Goal: Find specific page/section: Find specific page/section

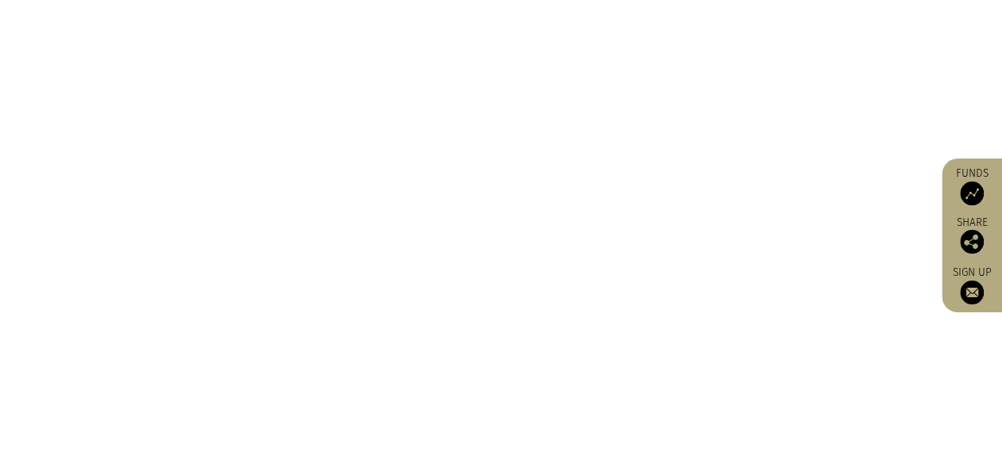
scroll to position [8642, 0]
click at [976, 189] on img at bounding box center [972, 193] width 24 height 24
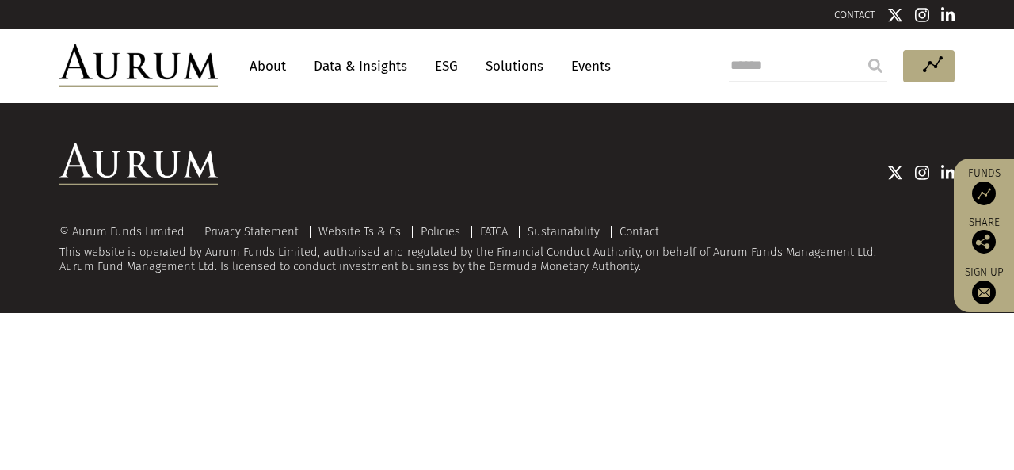
click at [980, 186] on img at bounding box center [984, 193] width 24 height 24
drag, startPoint x: 796, startPoint y: 316, endPoint x: 778, endPoint y: 243, distance: 75.0
click at [778, 243] on div "© Aurum Funds Limited Privacy Statement Website Ts & Cs Policies FATCA Sustaina…" at bounding box center [507, 208] width 1014 height 210
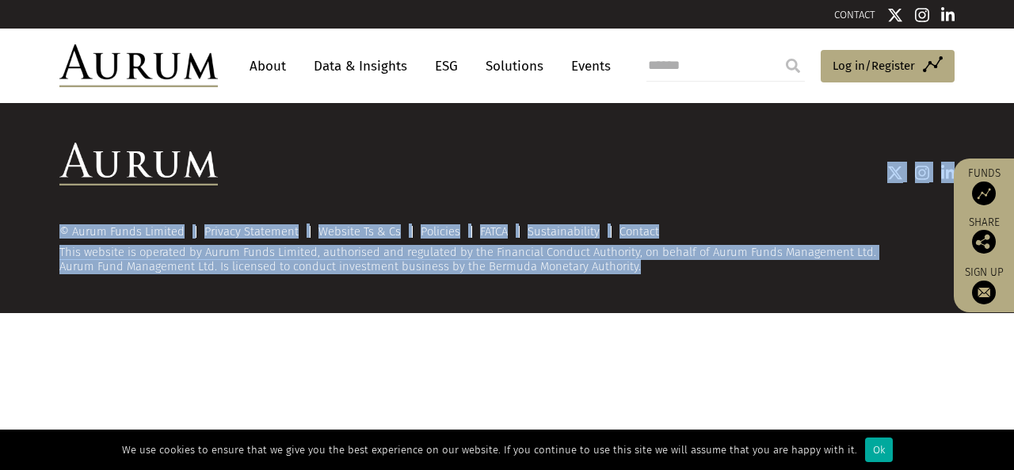
drag, startPoint x: 754, startPoint y: 198, endPoint x: 739, endPoint y: 310, distance: 112.8
click at [754, 269] on div "© Aurum Funds Limited Privacy Statement Website Ts & Cs Policies FATCA Sustaina…" at bounding box center [507, 208] width 927 height 131
click at [731, 313] on html "CONTACT About Data & Insights ESG Solutions Events Access Funds Log in/Register…" at bounding box center [507, 156] width 1014 height 313
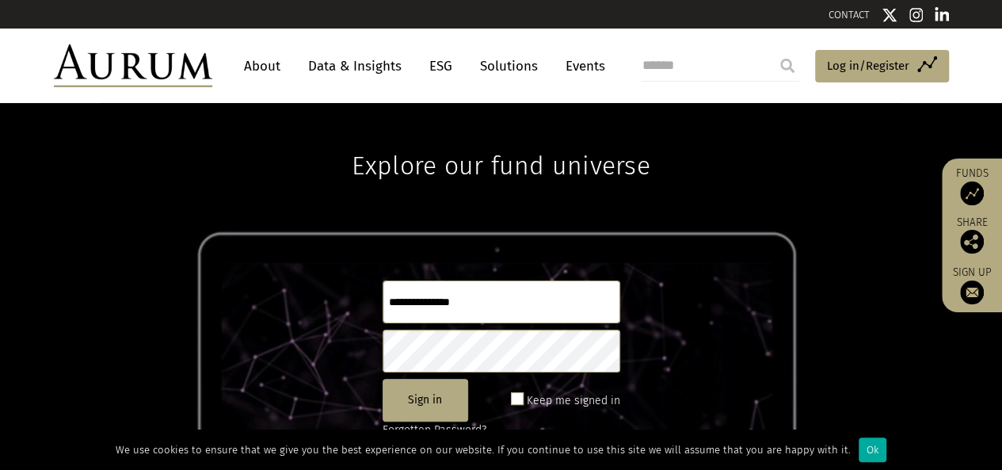
click at [786, 353] on div "Explore our fund universe Sign in Keep me signed in Forgotten Password? Not reg…" at bounding box center [501, 286] width 1002 height 367
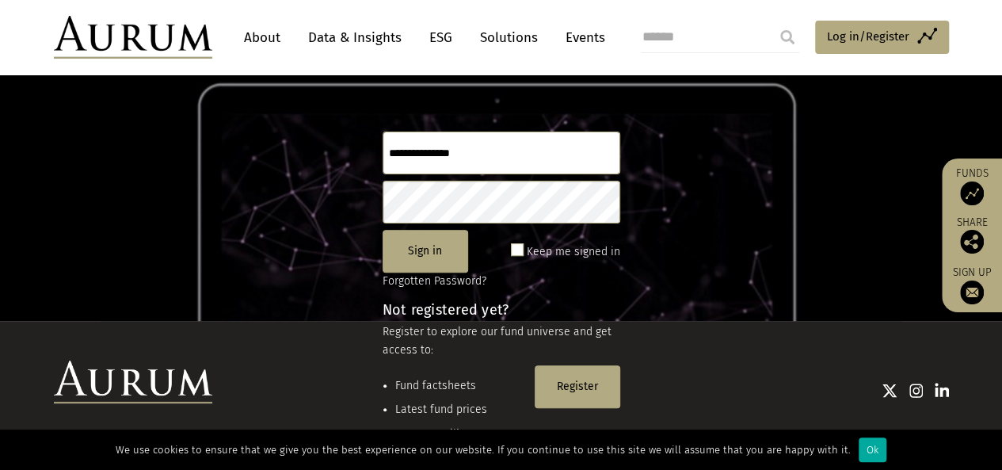
scroll to position [210, 0]
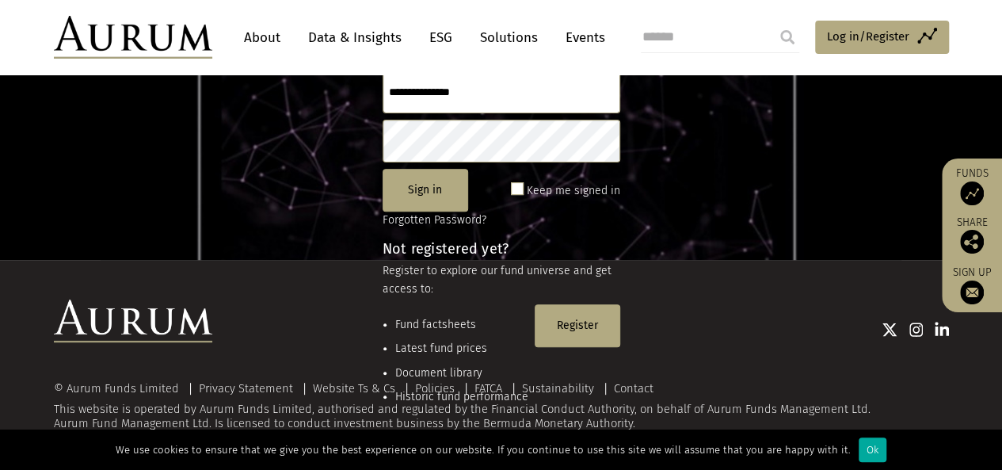
click at [438, 324] on div at bounding box center [580, 329] width 737 height 21
click at [436, 323] on div at bounding box center [580, 329] width 737 height 21
click at [337, 253] on div "Explore our fund universe Sign in Keep me signed in Forgotten Password? Not reg…" at bounding box center [501, 76] width 1002 height 367
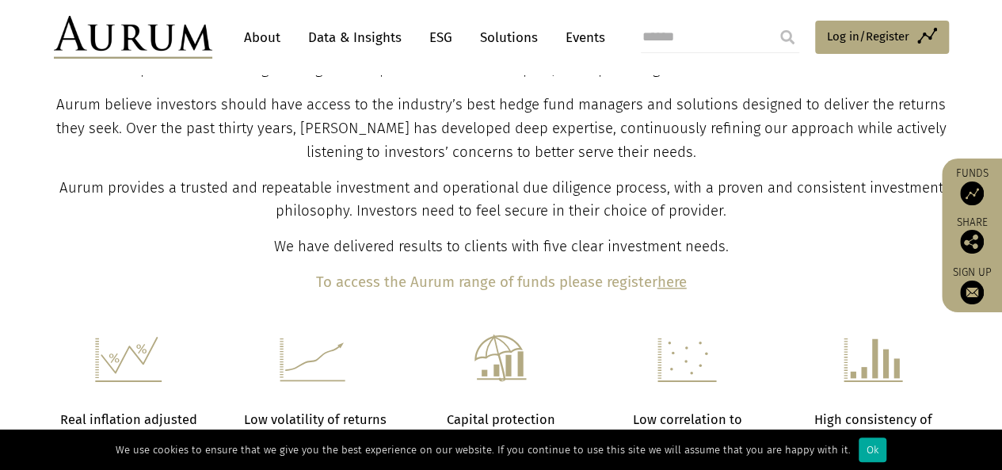
scroll to position [688, 0]
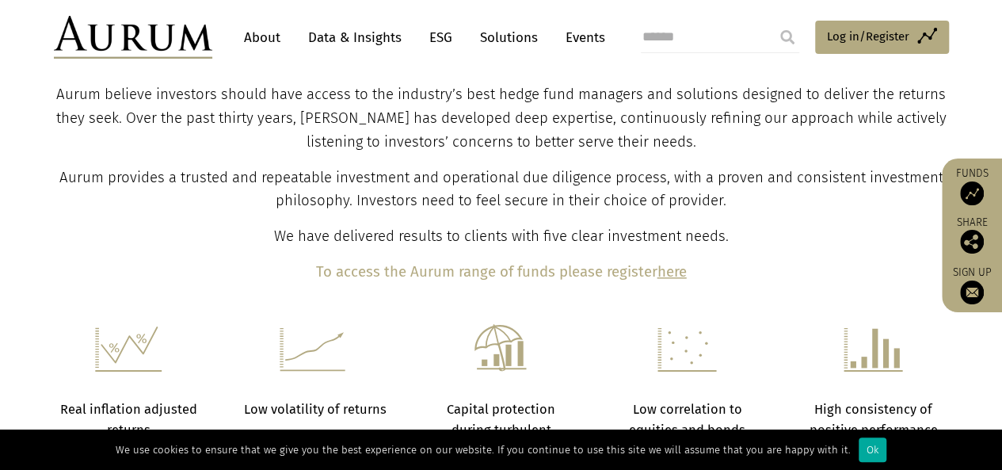
click at [674, 272] on b "here" at bounding box center [672, 271] width 29 height 17
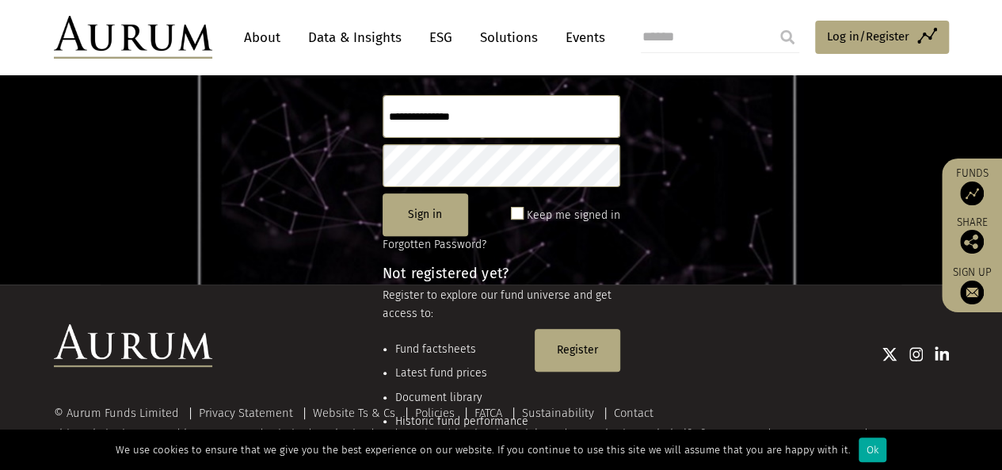
scroll to position [187, 0]
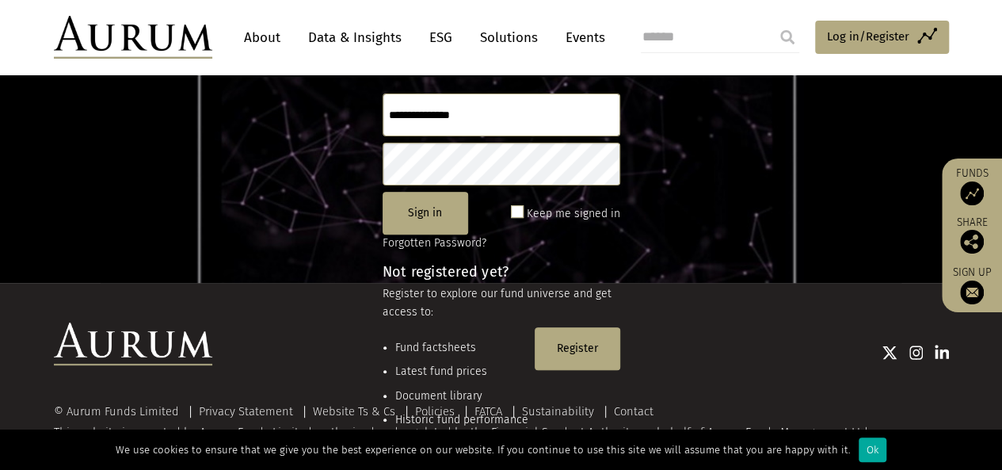
click at [461, 129] on input "text" at bounding box center [502, 115] width 238 height 43
click at [576, 360] on div at bounding box center [580, 352] width 737 height 21
click at [568, 345] on div at bounding box center [580, 352] width 737 height 21
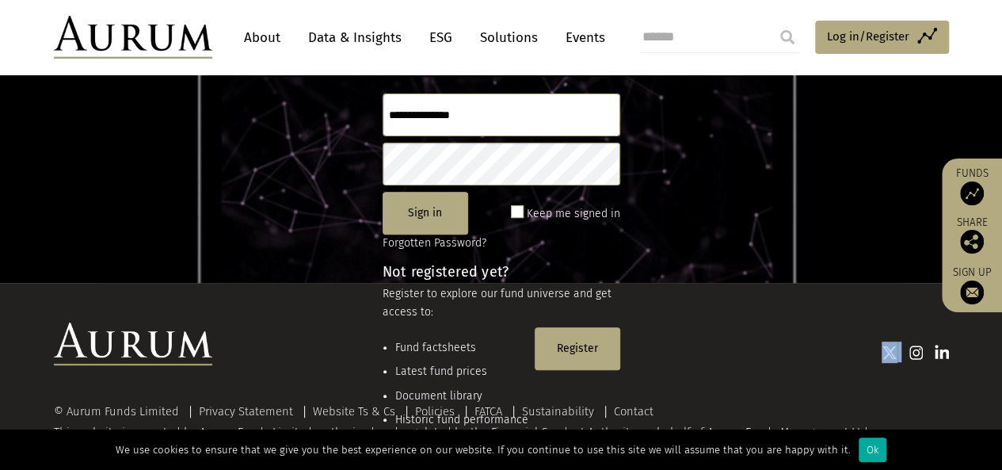
click at [582, 348] on div at bounding box center [580, 352] width 737 height 21
click at [888, 34] on span "Log in/Register" at bounding box center [868, 36] width 82 height 19
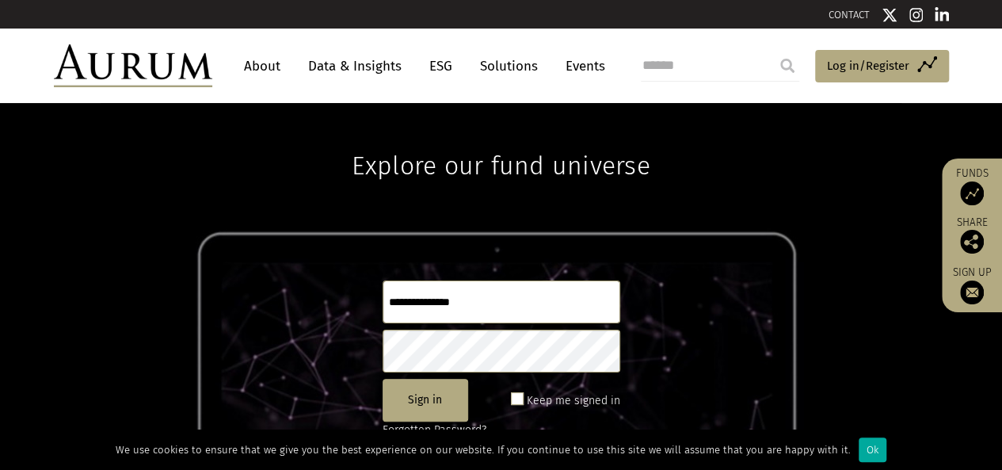
drag, startPoint x: 688, startPoint y: 261, endPoint x: 676, endPoint y: 286, distance: 28.0
click at [691, 310] on div "Explore our fund universe Sign in Keep me signed in Forgotten Password? Not reg…" at bounding box center [501, 286] width 1002 height 367
drag, startPoint x: 632, startPoint y: 294, endPoint x: 616, endPoint y: 224, distance: 71.5
click at [616, 220] on div "Explore our fund universe Sign in Keep me signed in Forgotten Password? Not reg…" at bounding box center [501, 286] width 1002 height 367
click at [859, 453] on div "Ok" at bounding box center [873, 449] width 28 height 25
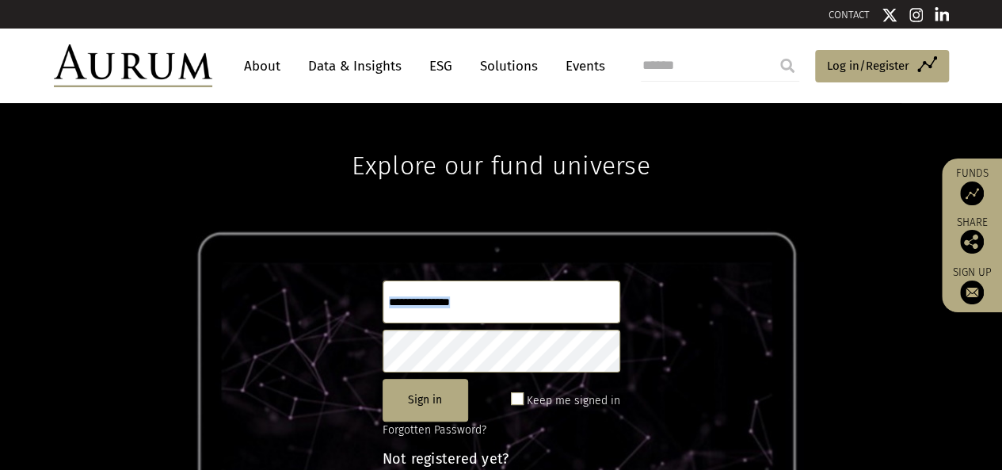
drag, startPoint x: 716, startPoint y: 345, endPoint x: 698, endPoint y: 246, distance: 100.7
click at [689, 239] on div "Explore our fund universe Sign in Keep me signed in Forgotten Password? Not reg…" at bounding box center [501, 286] width 1002 height 367
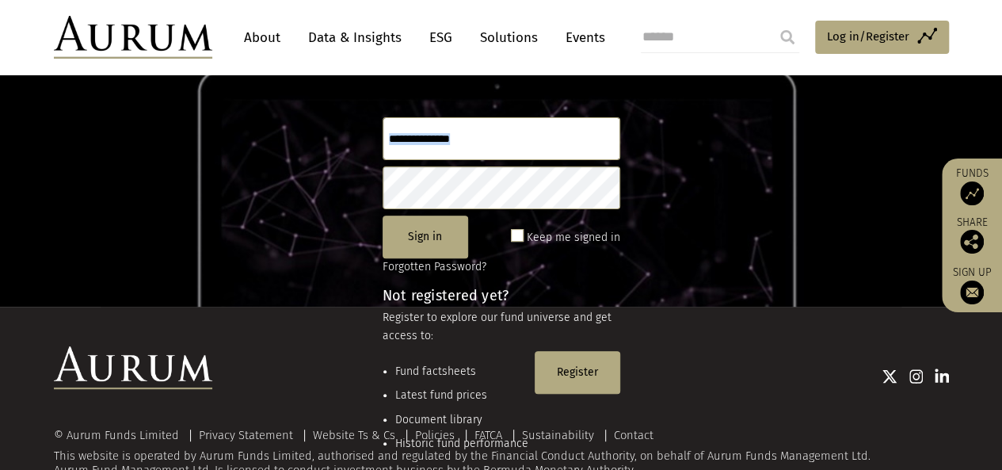
scroll to position [166, 0]
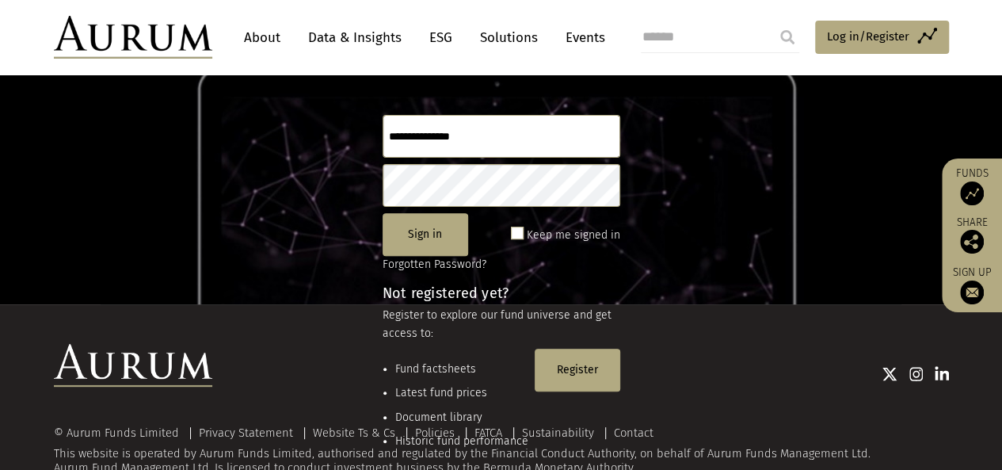
click at [558, 359] on div at bounding box center [580, 373] width 737 height 59
click at [566, 381] on div at bounding box center [580, 373] width 737 height 21
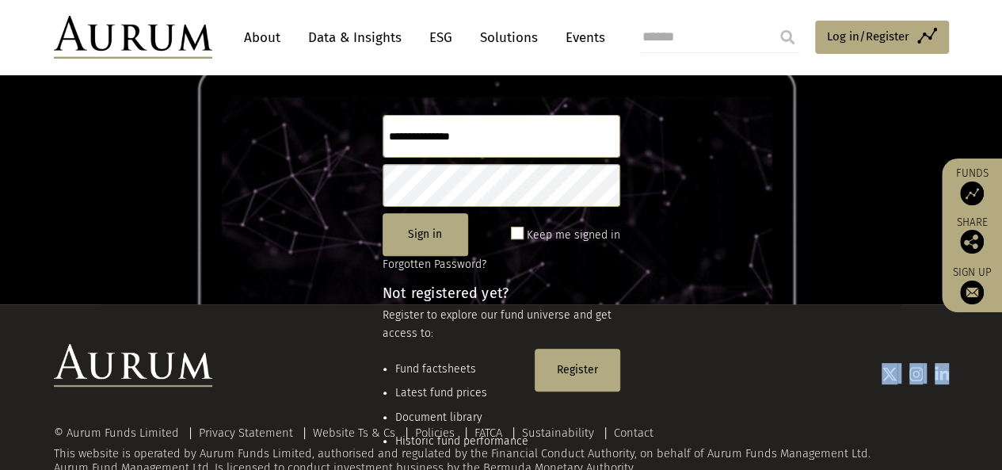
click at [566, 382] on div at bounding box center [580, 373] width 737 height 21
click at [622, 351] on div at bounding box center [580, 373] width 737 height 59
click at [621, 351] on div at bounding box center [580, 373] width 737 height 59
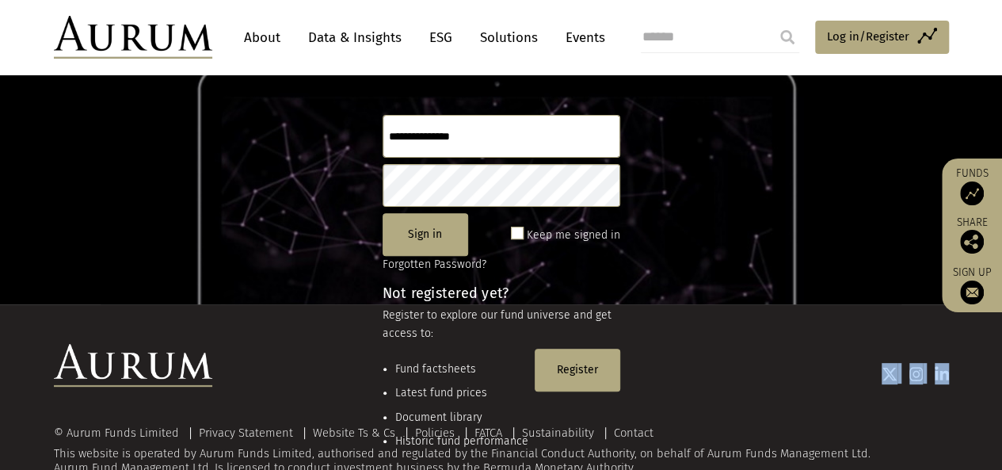
click at [621, 351] on div at bounding box center [580, 373] width 737 height 59
click at [588, 363] on div at bounding box center [580, 373] width 737 height 21
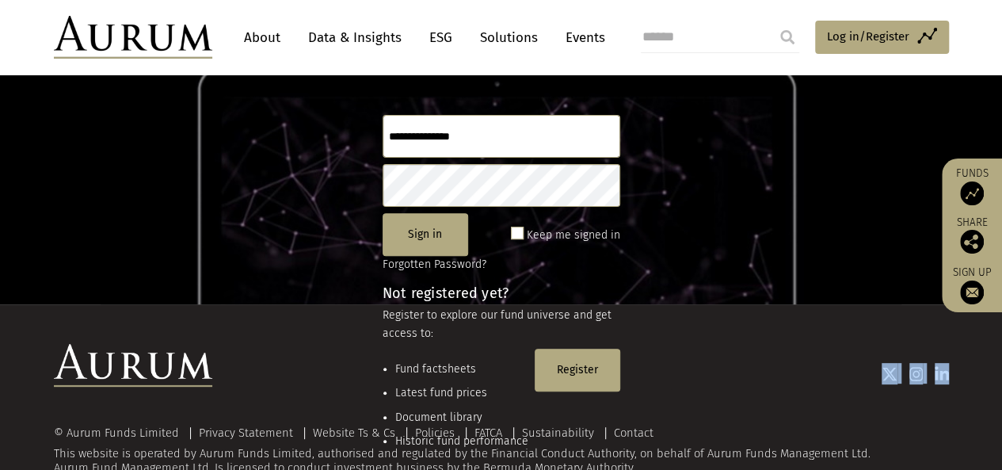
click at [588, 363] on div at bounding box center [580, 373] width 737 height 21
drag, startPoint x: 666, startPoint y: 210, endPoint x: 666, endPoint y: 167, distance: 42.8
click at [666, 167] on div "Explore our fund universe Sign in Keep me signed in Forgotten Password? Not reg…" at bounding box center [501, 120] width 1002 height 367
